Goal: Find specific page/section

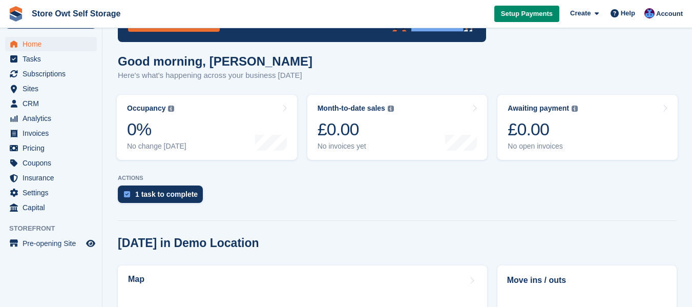
scroll to position [102, 0]
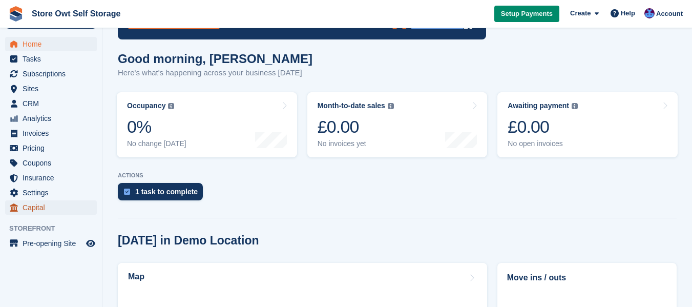
click at [31, 211] on span "Capital" at bounding box center [53, 207] width 61 height 14
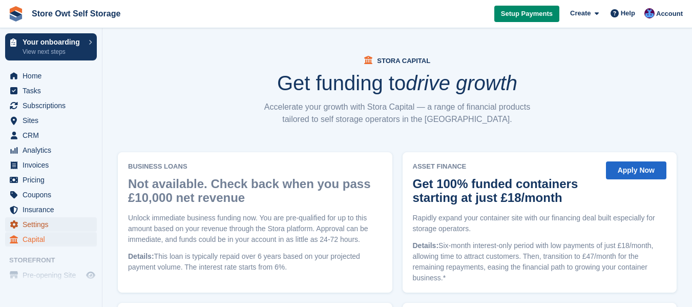
click at [31, 229] on span "Settings" at bounding box center [53, 224] width 61 height 14
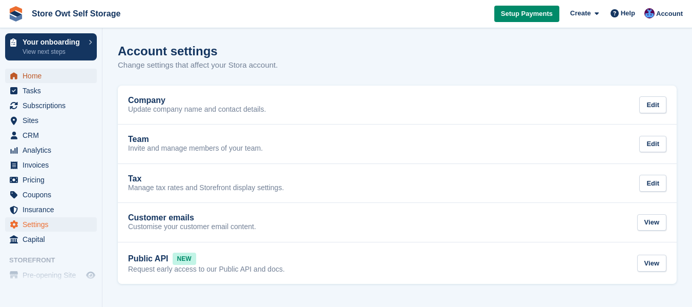
click at [35, 75] on span "Home" at bounding box center [53, 76] width 61 height 14
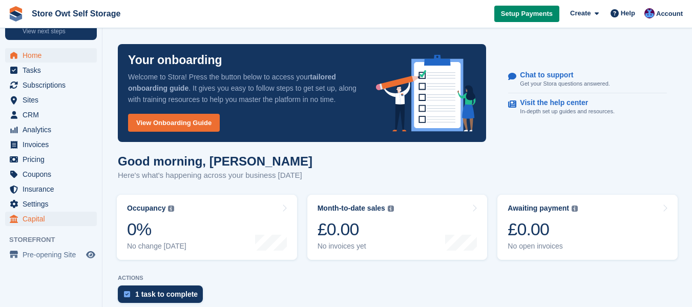
scroll to position [32, 0]
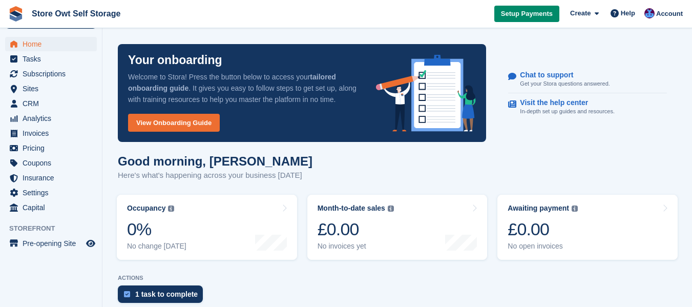
click at [43, 232] on span "Storefront" at bounding box center [55, 228] width 93 height 10
click at [44, 248] on span "Pre-opening Site" at bounding box center [53, 243] width 61 height 14
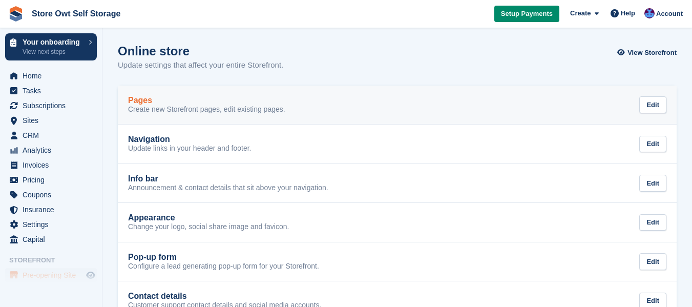
click at [152, 103] on div "Pages" at bounding box center [206, 100] width 157 height 9
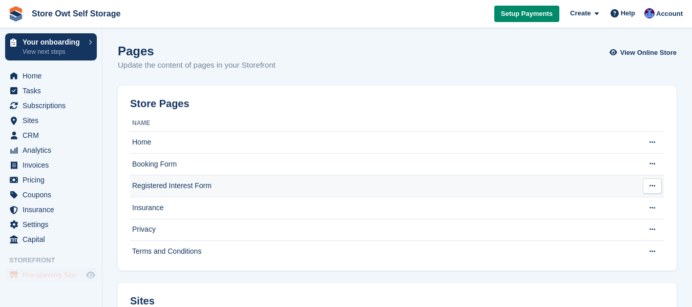
scroll to position [51, 0]
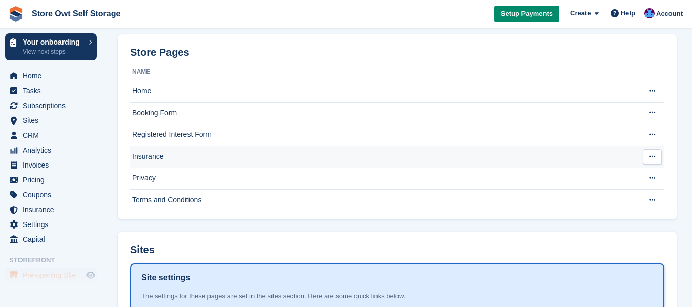
click at [153, 149] on td "Insurance" at bounding box center [384, 157] width 508 height 22
